Goal: Task Accomplishment & Management: Manage account settings

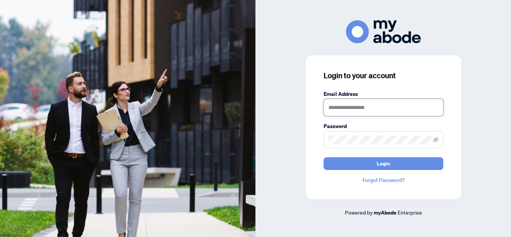
click at [354, 106] on input "text" at bounding box center [384, 107] width 120 height 17
type input "**********"
click at [324, 157] on button "Login" at bounding box center [384, 163] width 120 height 13
